Goal: Task Accomplishment & Management: Use online tool/utility

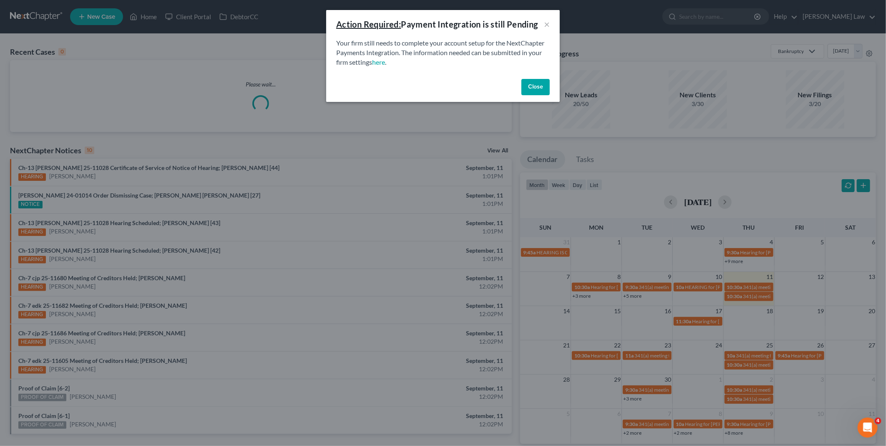
click at [530, 88] on button "Close" at bounding box center [536, 87] width 28 height 17
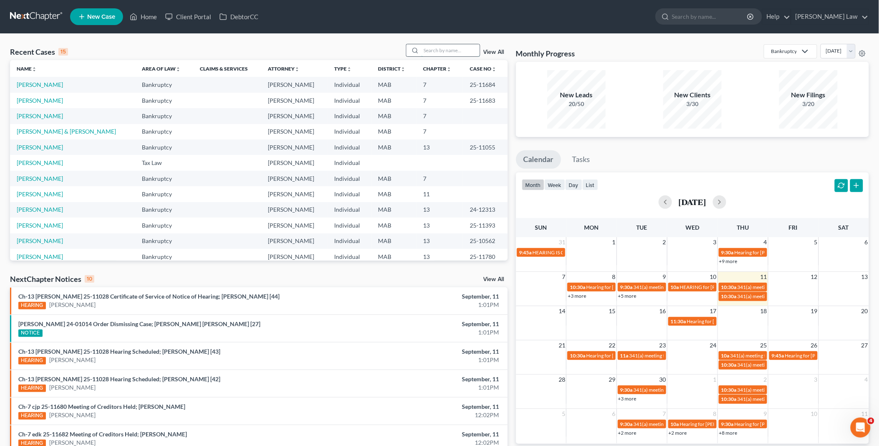
click at [467, 45] on input "search" at bounding box center [450, 50] width 58 height 12
type input "[PERSON_NAME]"
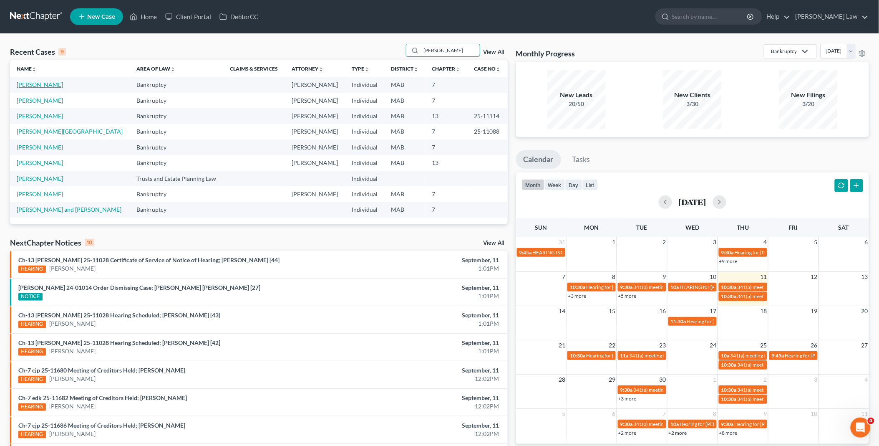
click at [50, 86] on link "[PERSON_NAME]" at bounding box center [40, 84] width 46 height 7
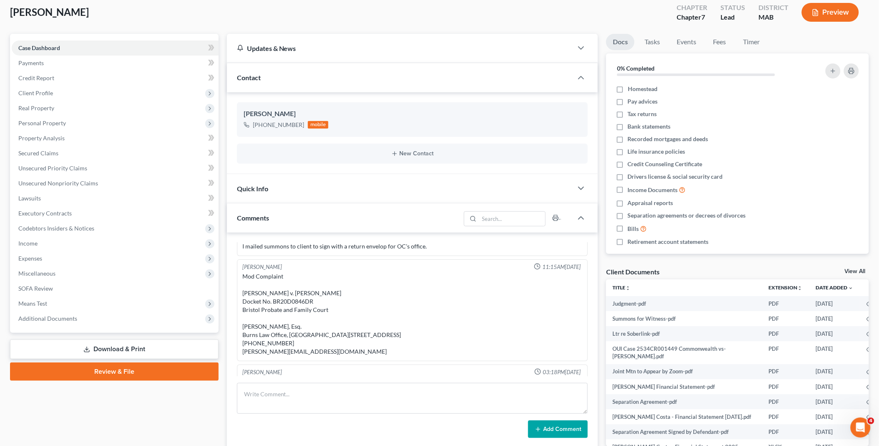
scroll to position [95, 0]
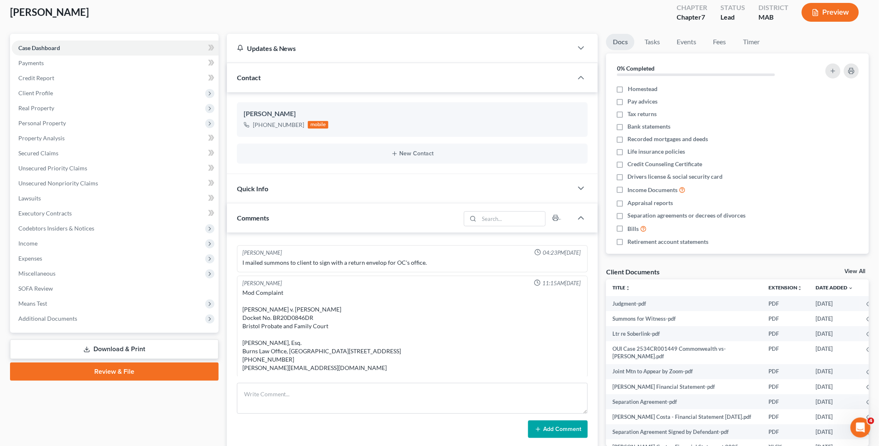
click at [853, 268] on div "Client Documents View All" at bounding box center [737, 273] width 263 height 12
click at [851, 270] on link "View All" at bounding box center [855, 271] width 21 height 6
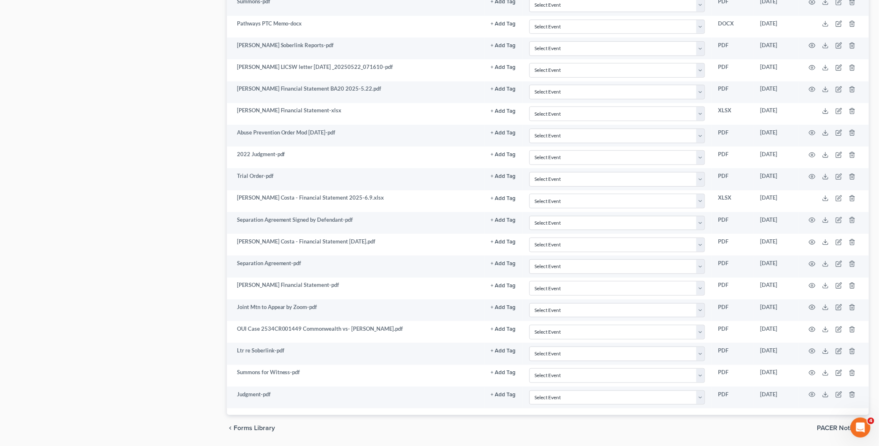
scroll to position [1299, 0]
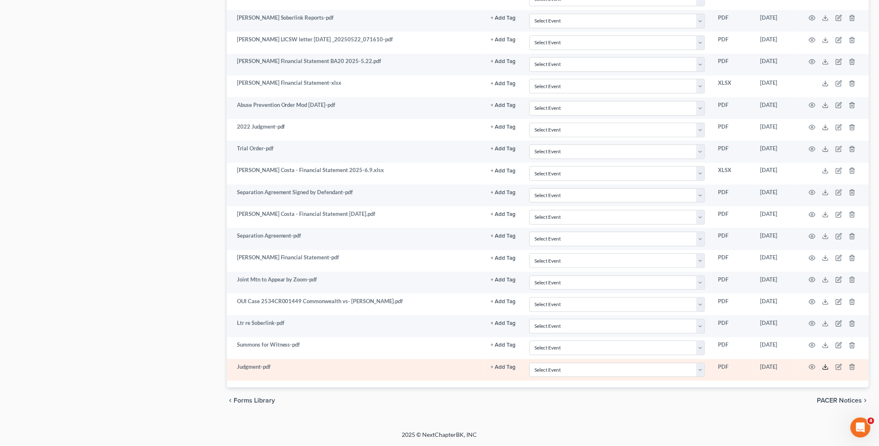
click at [826, 367] on line at bounding box center [826, 365] width 0 height 3
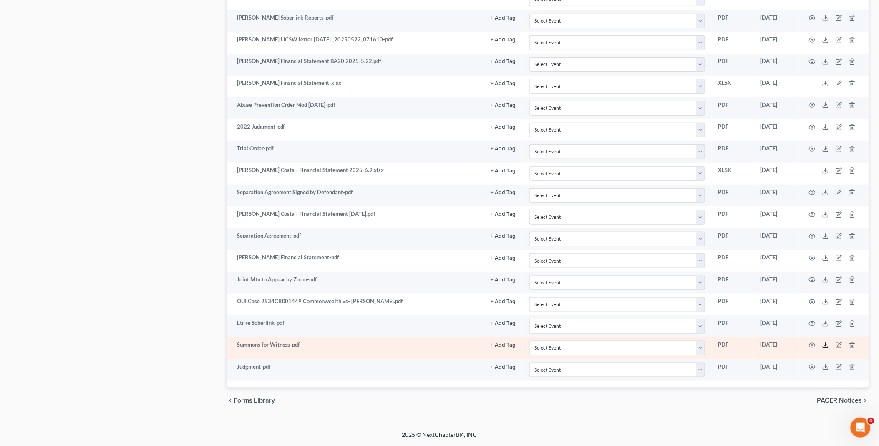
click at [827, 346] on polyline at bounding box center [826, 345] width 3 height 1
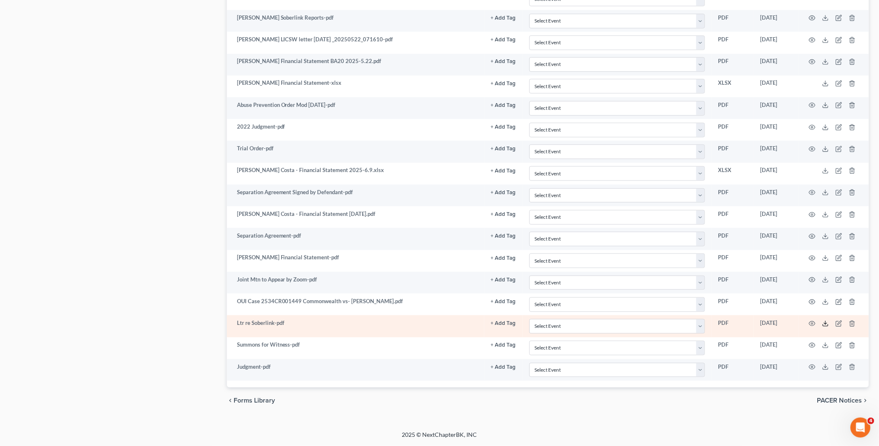
click at [827, 323] on icon at bounding box center [826, 323] width 7 height 7
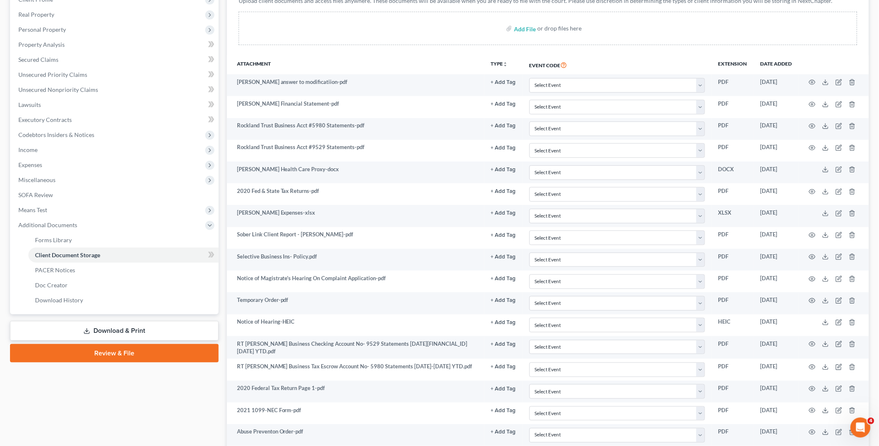
scroll to position [0, 0]
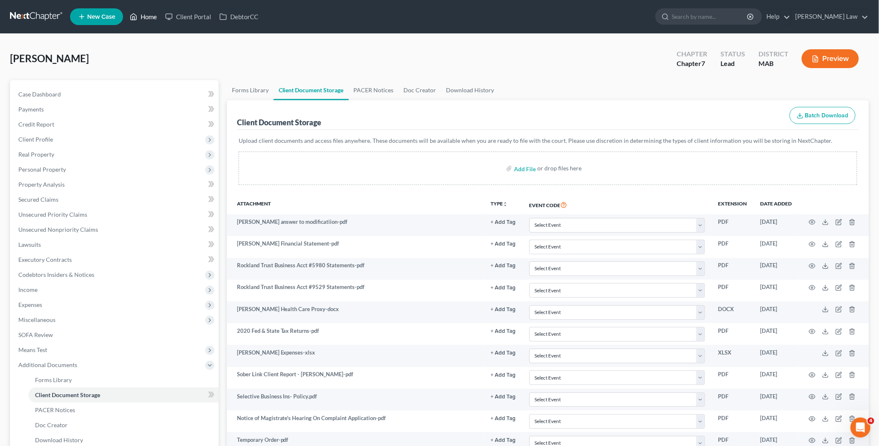
click at [144, 14] on link "Home" at bounding box center [143, 16] width 35 height 15
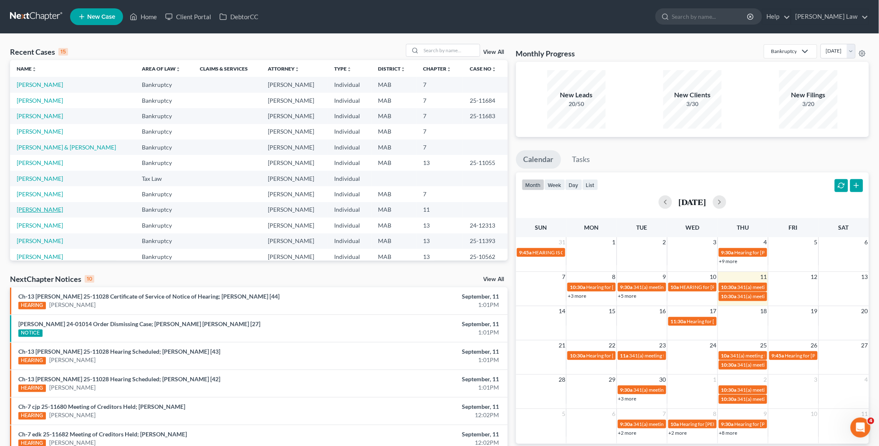
click at [58, 209] on link "[PERSON_NAME]" at bounding box center [40, 209] width 46 height 7
select select "6"
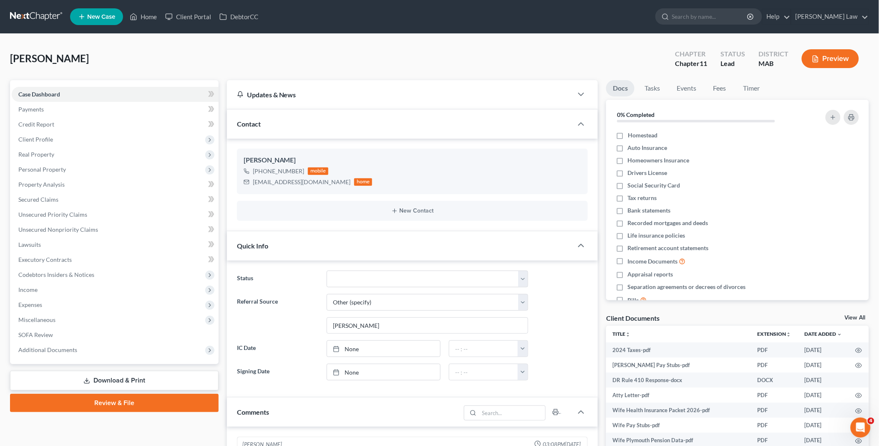
scroll to position [90, 0]
click at [853, 315] on link "View All" at bounding box center [855, 318] width 21 height 6
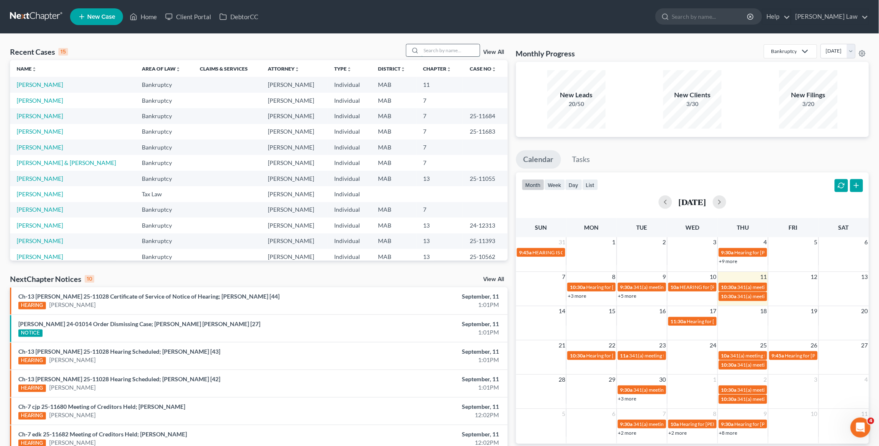
click at [440, 51] on input "search" at bounding box center [450, 50] width 58 height 12
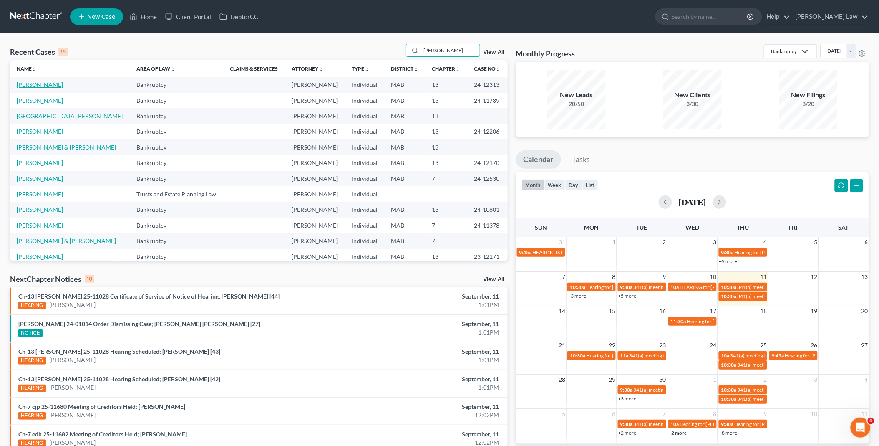
type input "matthew"
click at [35, 82] on link "[PERSON_NAME]" at bounding box center [40, 84] width 46 height 7
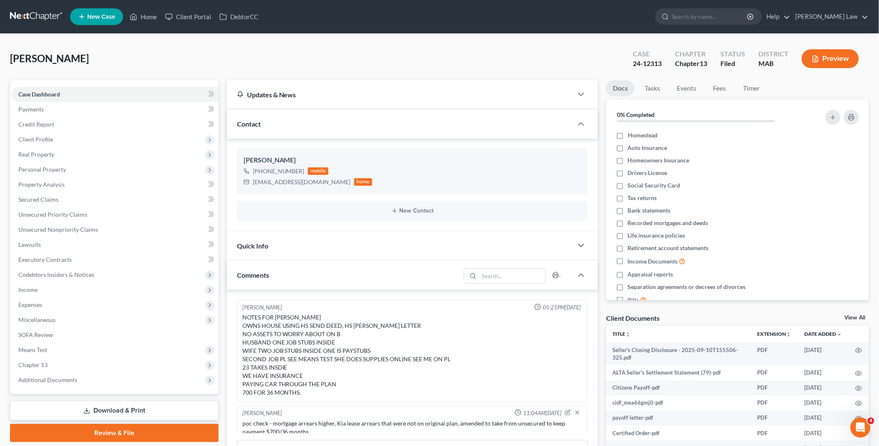
scroll to position [111, 0]
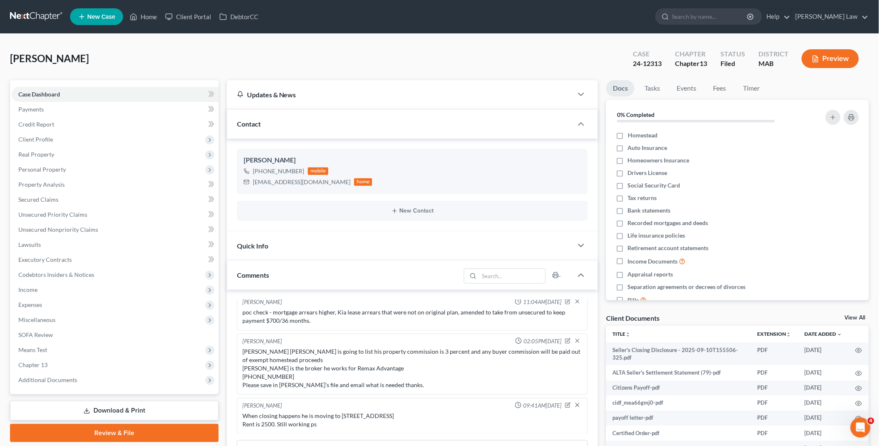
click at [857, 315] on link "View All" at bounding box center [855, 318] width 21 height 6
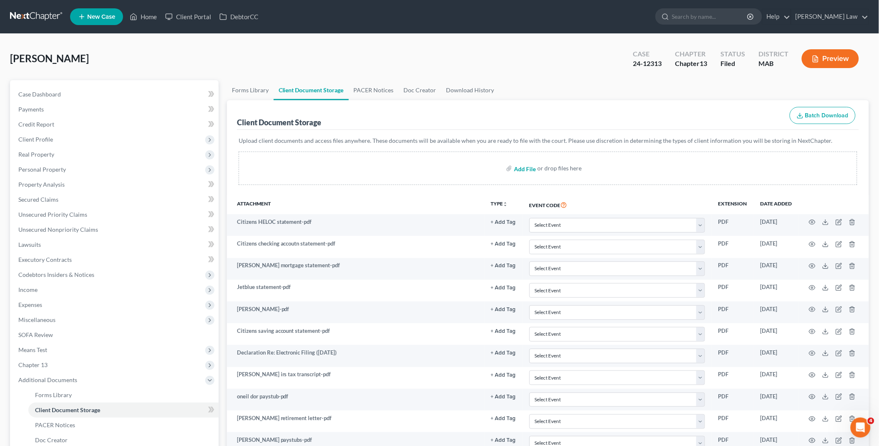
click at [529, 167] on input "file" at bounding box center [524, 168] width 20 height 15
type input "C:\fakepath\19638 seller ALTA.pdf"
